Goal: Information Seeking & Learning: Learn about a topic

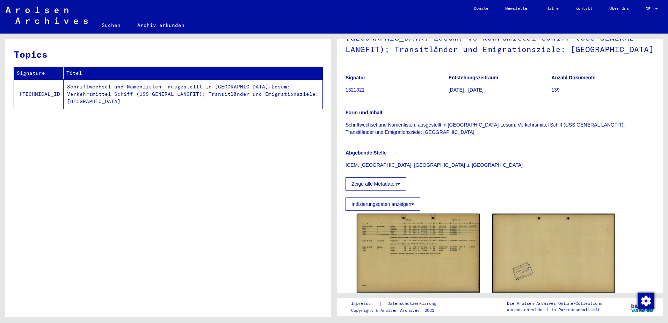
scroll to position [116, 0]
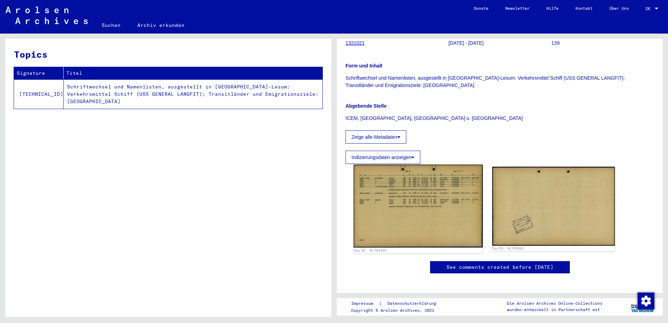
click at [427, 167] on img at bounding box center [417, 205] width 129 height 83
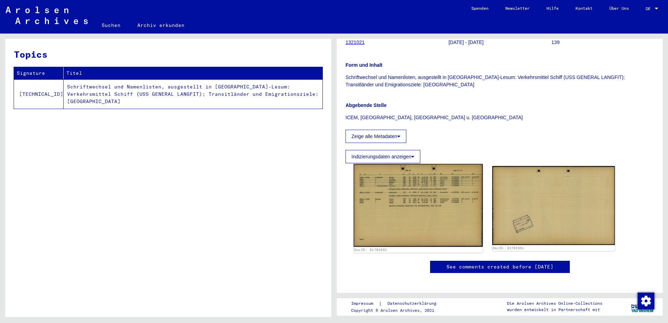
click at [423, 211] on img at bounding box center [417, 205] width 129 height 83
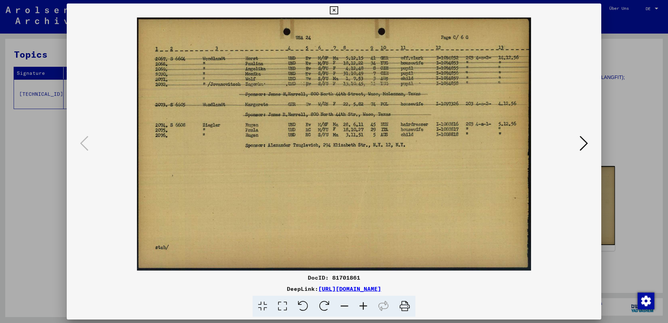
drag, startPoint x: 663, startPoint y: 263, endPoint x: 633, endPoint y: 260, distance: 29.8
click at [633, 260] on div at bounding box center [334, 161] width 668 height 323
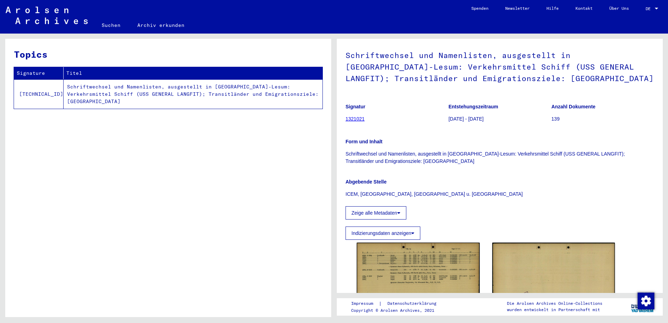
scroll to position [0, 0]
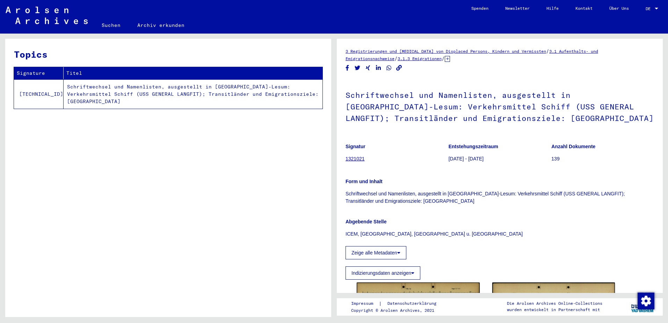
click at [354, 158] on link "1321021" at bounding box center [354, 159] width 19 height 6
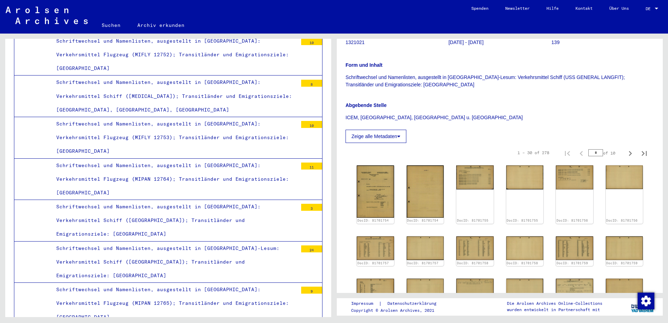
scroll to position [349, 0]
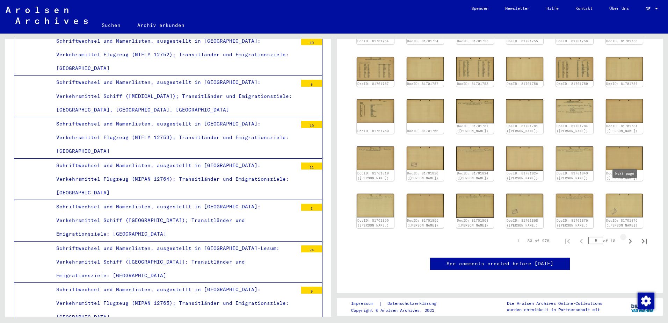
click at [628, 236] on icon "Next page" at bounding box center [630, 241] width 10 height 10
type input "*"
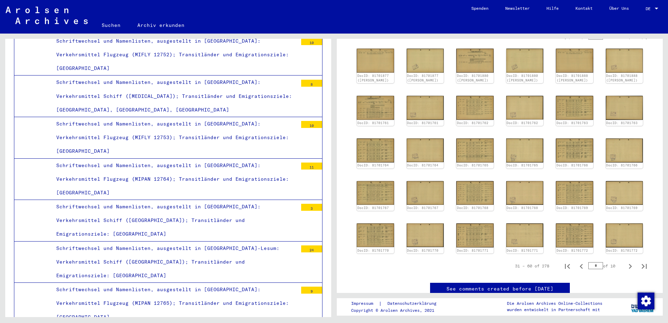
scroll to position [116, 0]
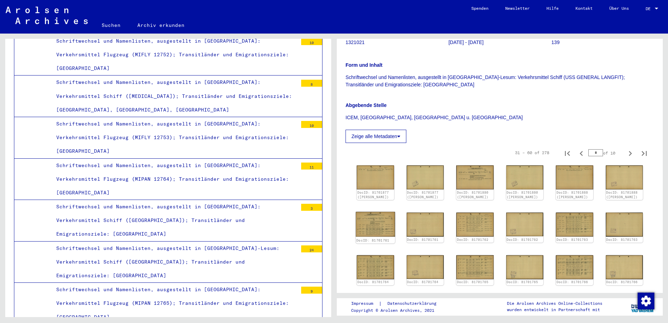
click at [381, 222] on img at bounding box center [374, 224] width 39 height 25
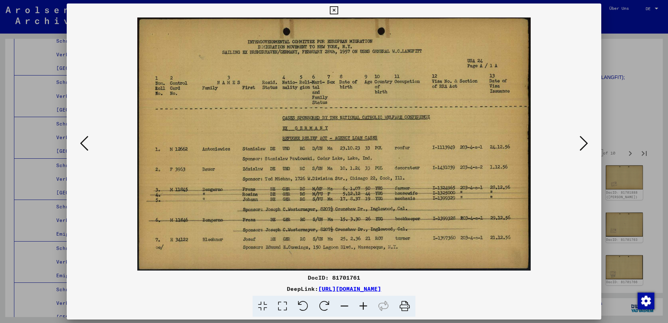
click at [589, 150] on button at bounding box center [583, 144] width 13 height 20
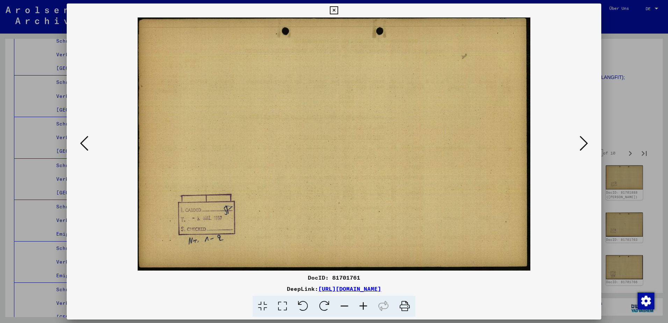
click at [585, 146] on icon at bounding box center [583, 143] width 8 height 17
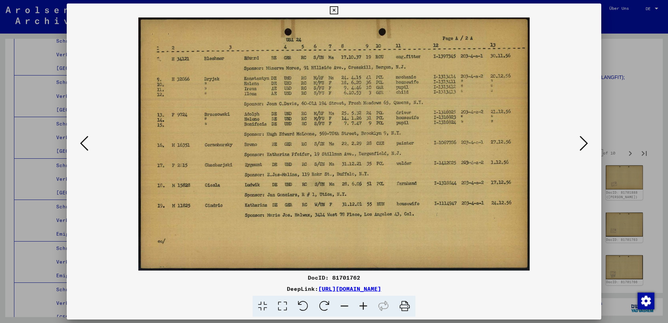
click at [585, 146] on icon at bounding box center [583, 143] width 8 height 17
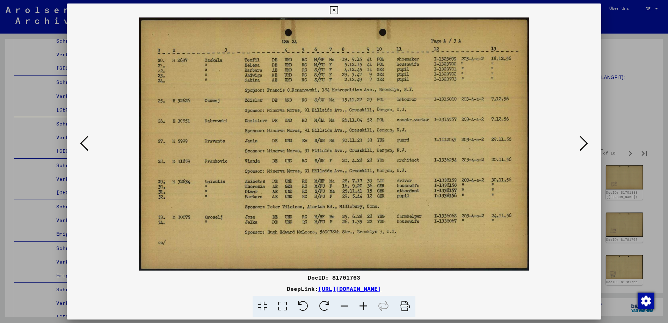
click at [584, 146] on icon at bounding box center [583, 143] width 8 height 17
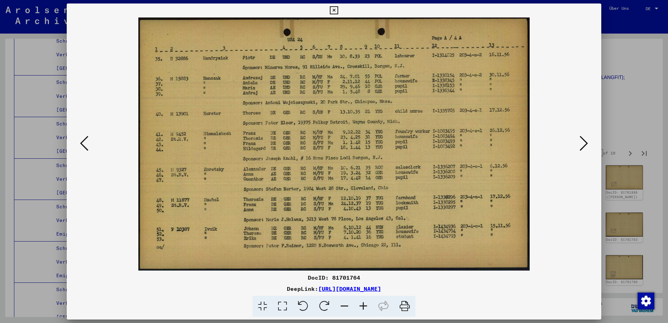
click at [584, 146] on icon at bounding box center [583, 143] width 8 height 17
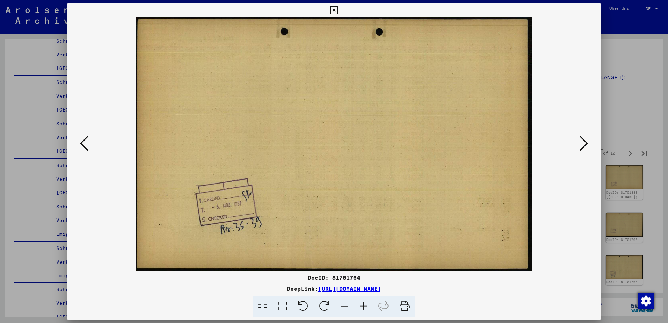
click at [584, 146] on icon at bounding box center [583, 143] width 8 height 17
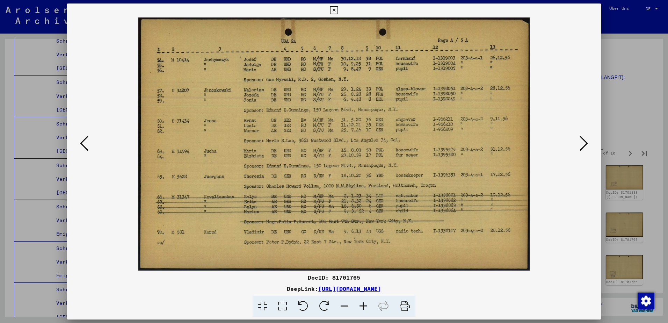
click at [584, 146] on icon at bounding box center [583, 143] width 8 height 17
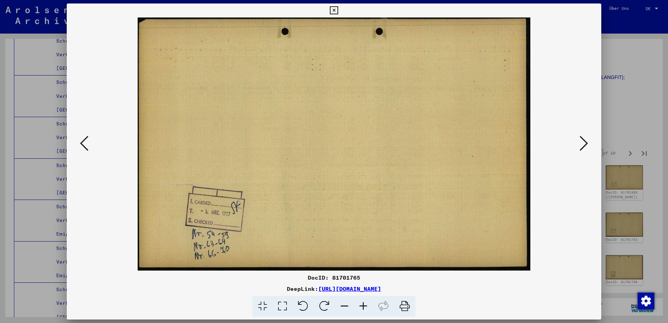
click at [584, 146] on icon at bounding box center [583, 143] width 8 height 17
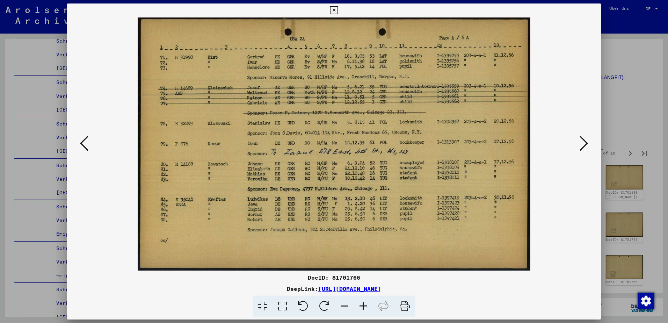
click at [584, 146] on icon at bounding box center [583, 143] width 8 height 17
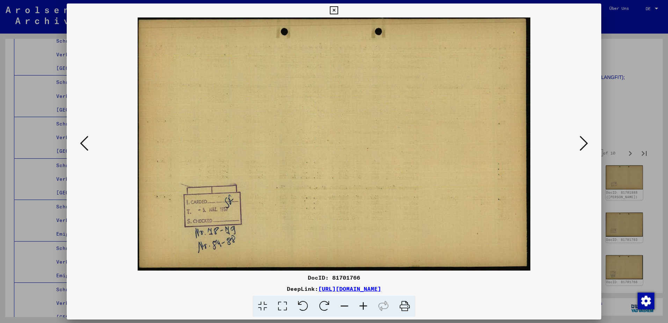
click at [584, 146] on icon at bounding box center [583, 143] width 8 height 17
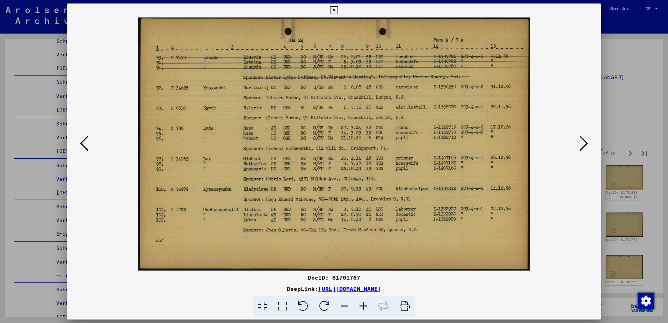
click at [584, 146] on icon at bounding box center [583, 143] width 8 height 17
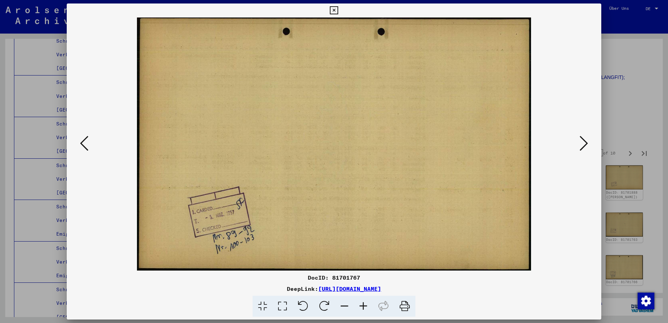
click at [584, 146] on icon at bounding box center [583, 143] width 8 height 17
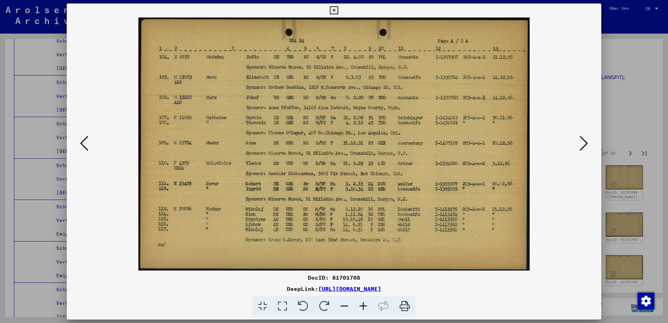
click at [584, 146] on icon at bounding box center [583, 143] width 8 height 17
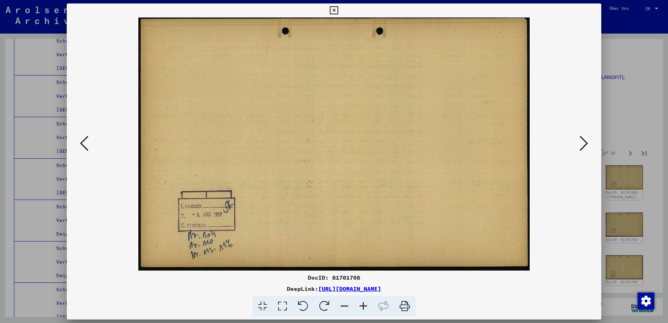
click at [584, 146] on icon at bounding box center [583, 143] width 8 height 17
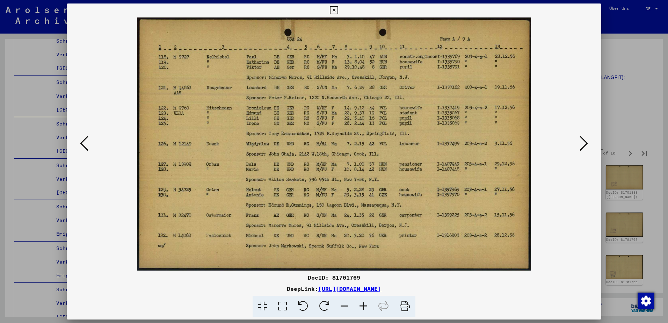
click at [584, 146] on icon at bounding box center [583, 143] width 8 height 17
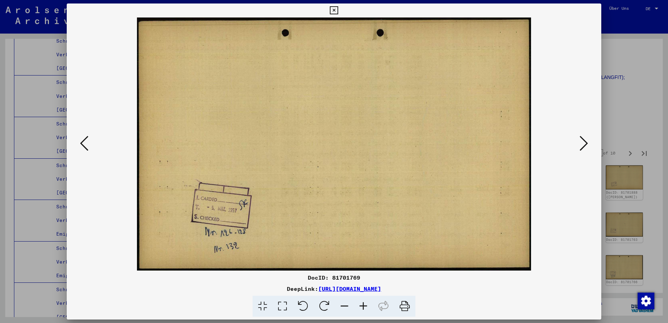
click at [584, 146] on icon at bounding box center [583, 143] width 8 height 17
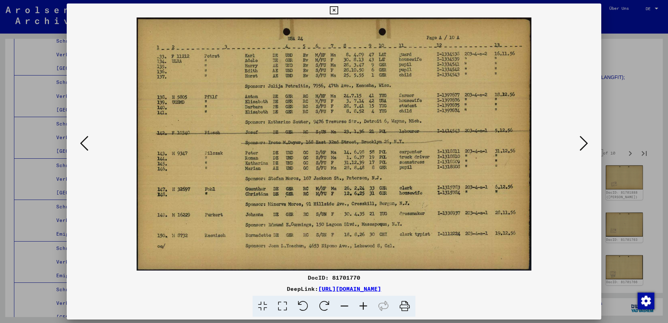
click at [584, 146] on icon at bounding box center [583, 143] width 8 height 17
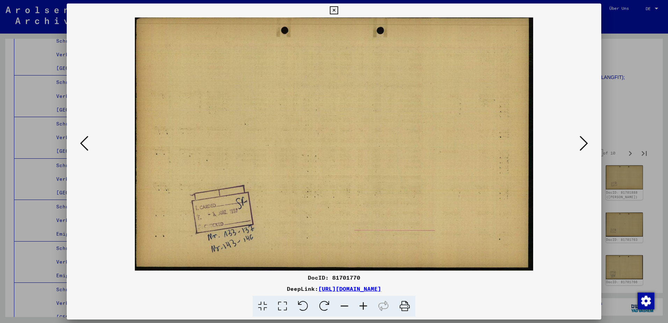
click at [584, 146] on icon at bounding box center [583, 143] width 8 height 17
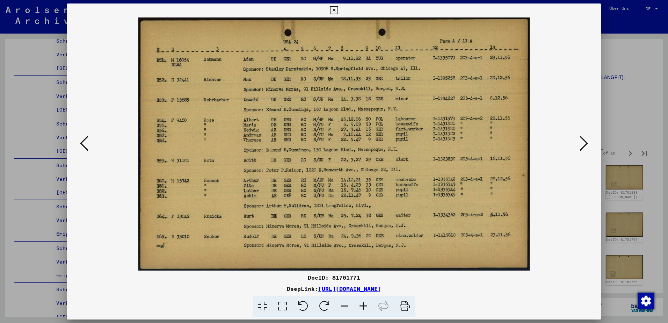
click at [613, 143] on div at bounding box center [334, 161] width 668 height 323
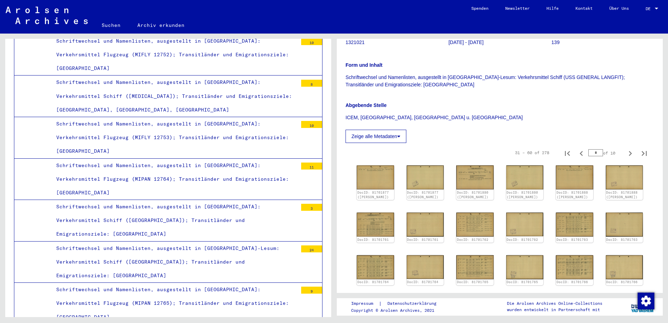
click at [638, 144] on div "31 – 60 of 278 * of 10" at bounding box center [499, 153] width 308 height 20
click at [628, 153] on icon "Next page" at bounding box center [629, 153] width 3 height 5
type input "*"
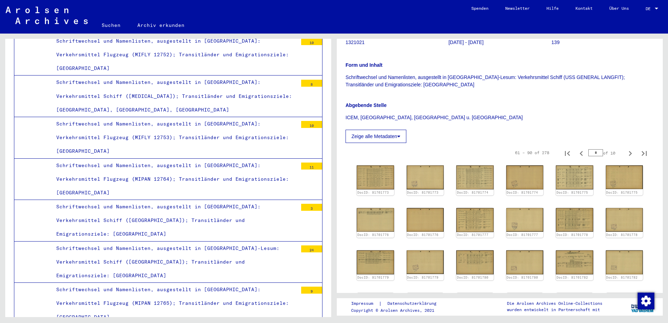
scroll to position [233, 0]
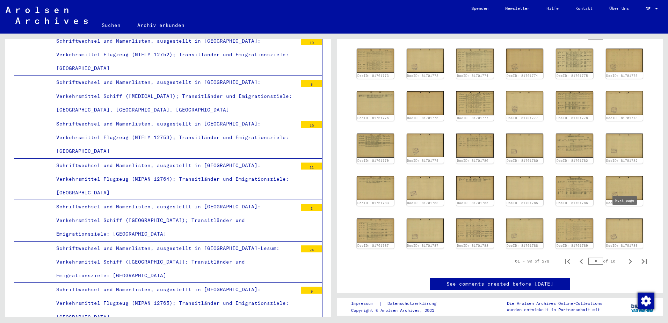
click at [628, 216] on yv-its-full-details-images "61 – 90 of 278 * of 10 DocID: 81701773 DocID: 81701773 DocID: 81701774 DocID: 8…" at bounding box center [499, 148] width 308 height 244
click at [625, 256] on icon "Next page" at bounding box center [630, 261] width 10 height 10
type input "*"
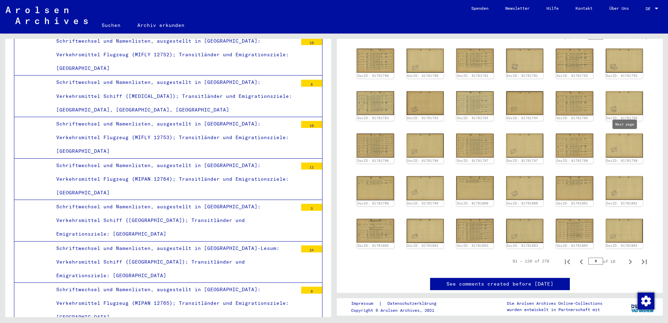
click at [623, 254] on button "Next page" at bounding box center [630, 261] width 14 height 14
type input "*"
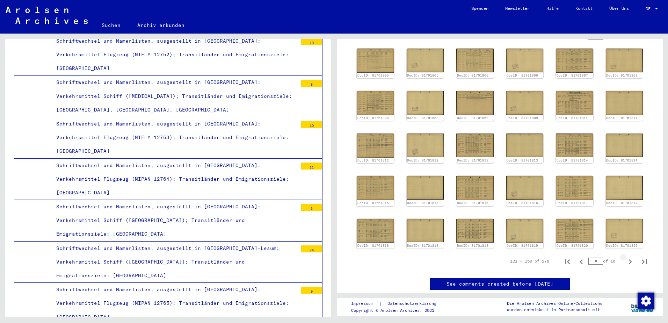
click at [625, 257] on icon "Next page" at bounding box center [630, 262] width 10 height 10
type input "*"
click at [625, 256] on icon "Next page" at bounding box center [630, 261] width 10 height 10
type input "*"
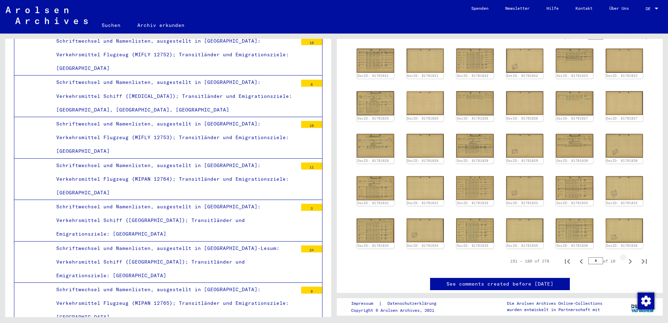
type input "*"
click at [625, 256] on icon "Next page" at bounding box center [630, 261] width 10 height 10
type input "*"
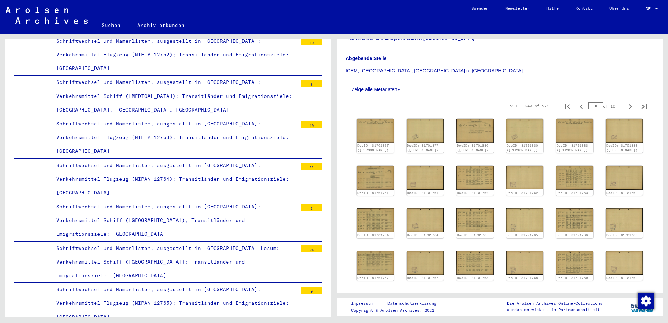
scroll to position [116, 0]
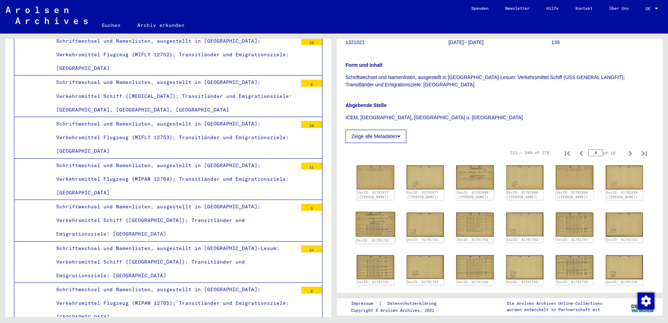
click at [380, 230] on img at bounding box center [374, 224] width 39 height 25
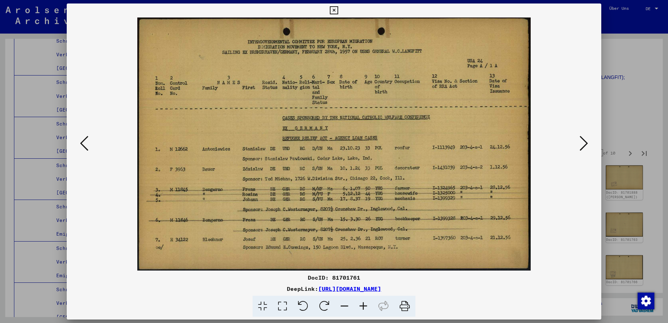
click at [606, 217] on div at bounding box center [334, 161] width 668 height 323
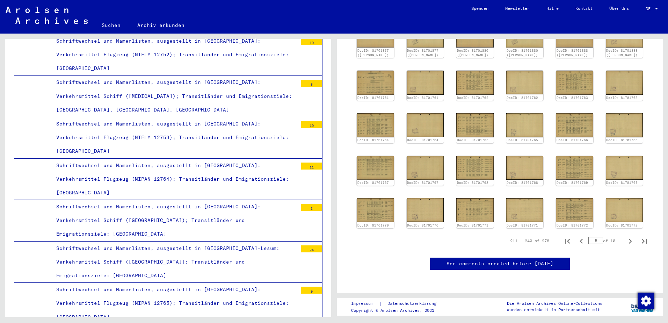
scroll to position [349, 0]
click at [625, 236] on icon "Next page" at bounding box center [630, 241] width 10 height 10
type input "*"
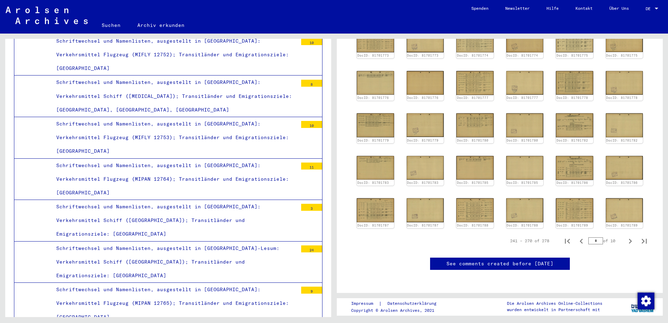
scroll to position [233, 0]
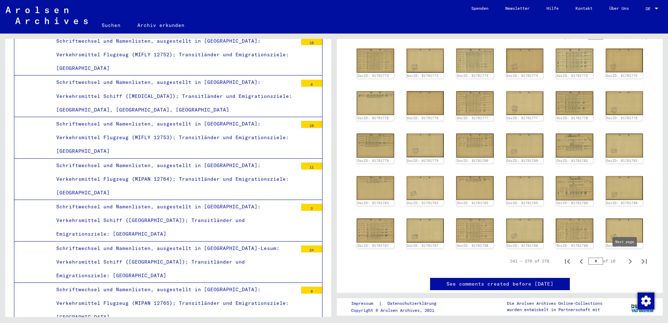
click at [625, 259] on icon "Next page" at bounding box center [630, 261] width 10 height 10
type input "**"
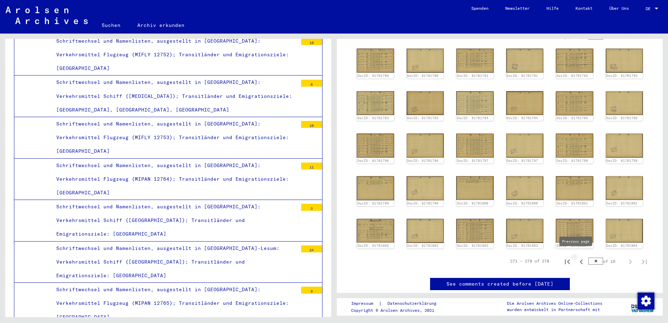
click at [578, 257] on icon "Previous page" at bounding box center [581, 262] width 10 height 10
type input "*"
click at [578, 257] on icon "Previous page" at bounding box center [581, 262] width 10 height 10
type input "*"
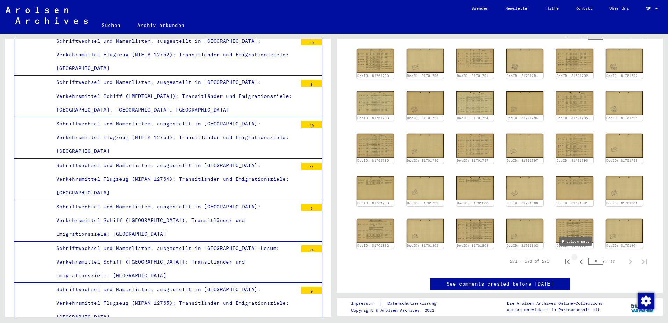
type input "*"
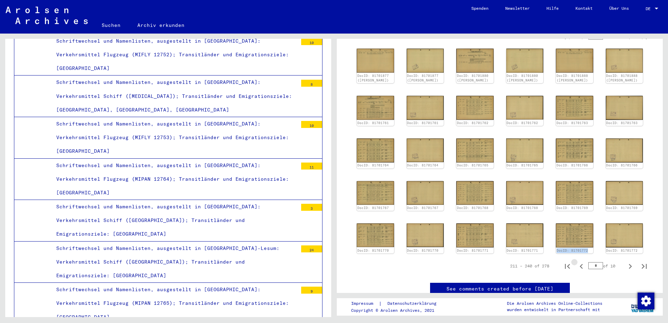
click at [578, 253] on div "DocID: 81701772" at bounding box center [573, 238] width 37 height 30
click at [578, 254] on div "DocID: 81701772" at bounding box center [573, 237] width 39 height 31
drag, startPoint x: 578, startPoint y: 257, endPoint x: 573, endPoint y: 276, distance: 19.8
click at [576, 271] on icon "Previous page" at bounding box center [581, 266] width 10 height 10
type input "*"
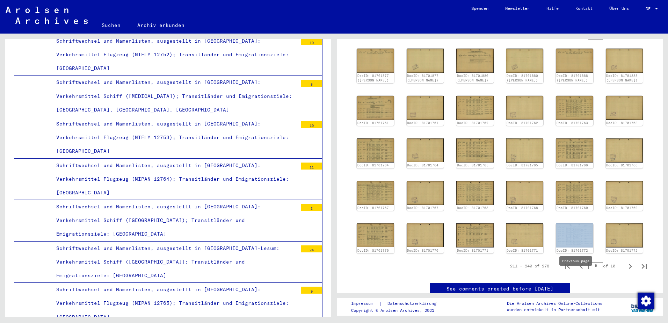
type input "*"
